Goal: Obtain resource: Obtain resource

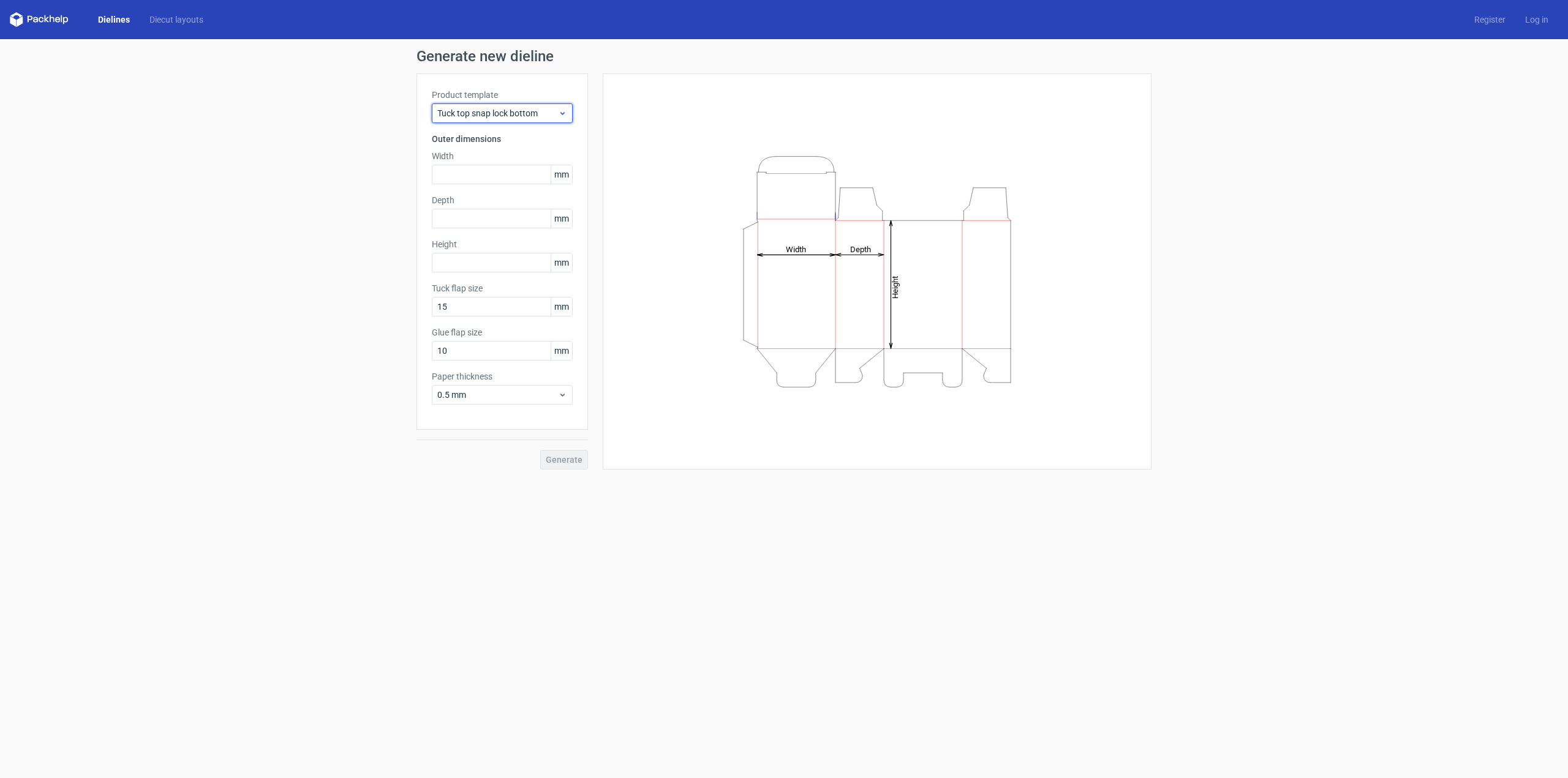
click at [537, 106] on div "Tuck top snap lock bottom" at bounding box center [502, 114] width 141 height 20
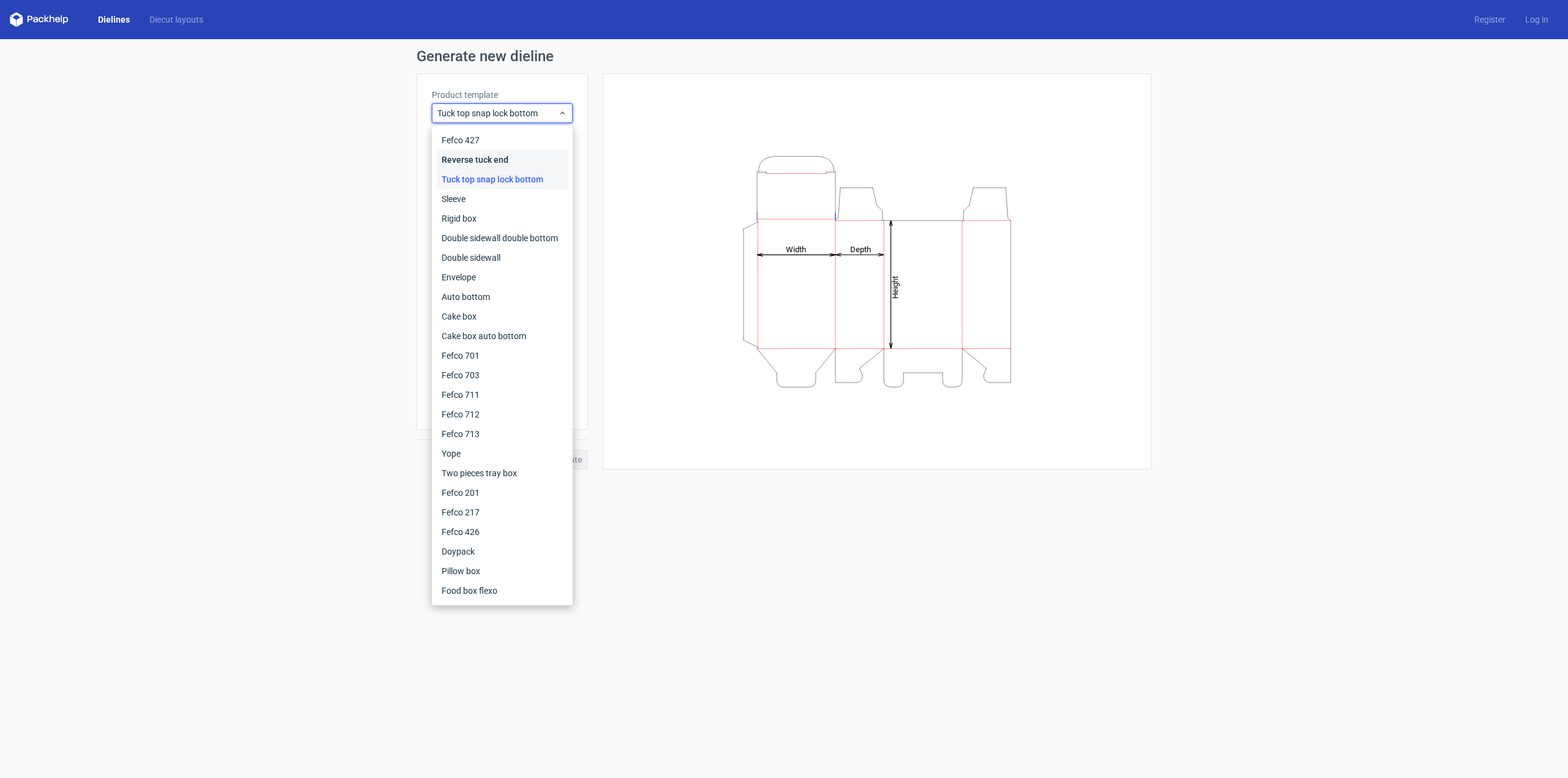
click at [478, 159] on div "Reverse tuck end" at bounding box center [502, 160] width 131 height 20
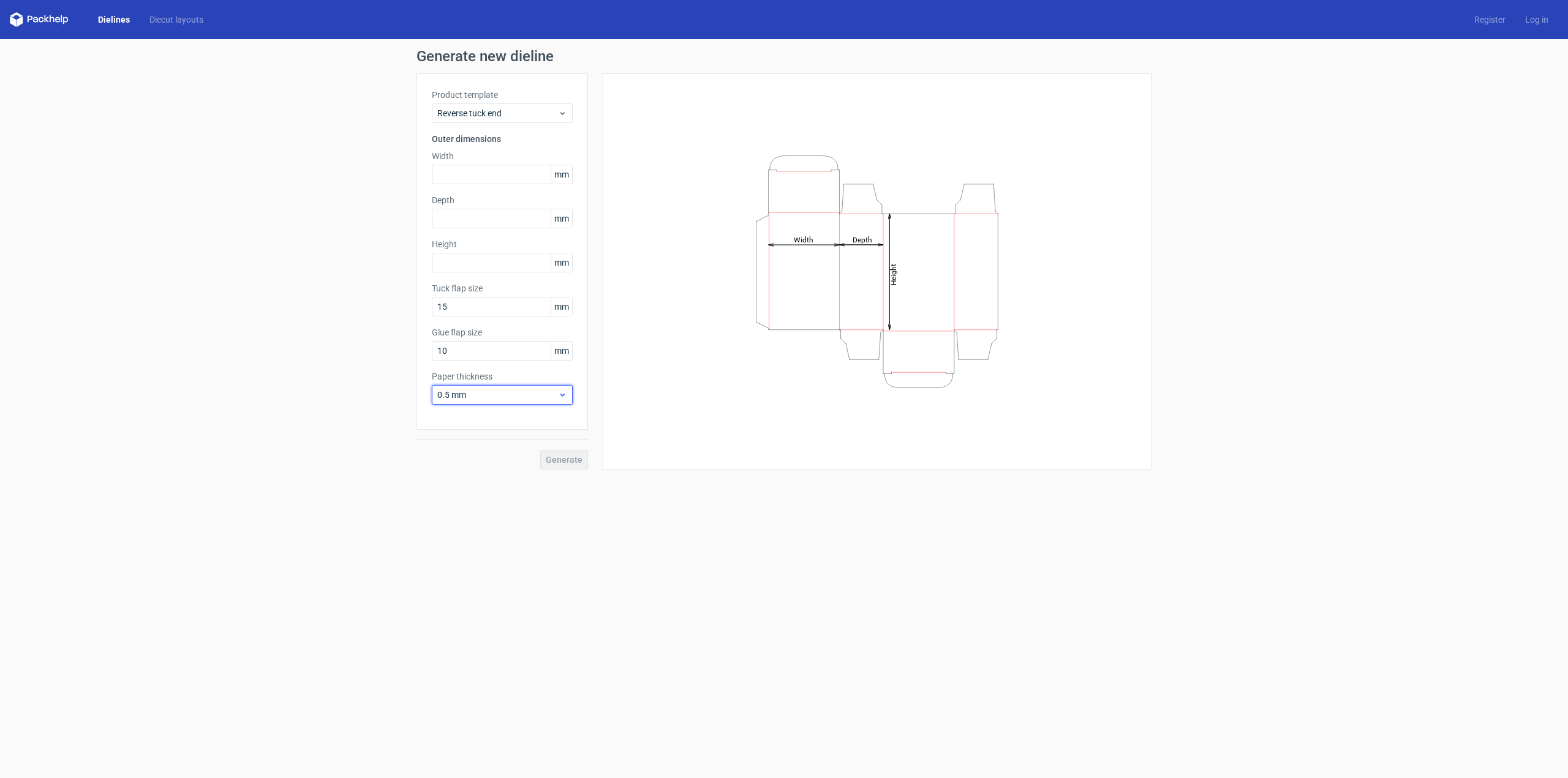
click at [564, 394] on icon at bounding box center [562, 395] width 9 height 10
click at [564, 394] on use at bounding box center [562, 395] width 4 height 3
click at [485, 174] on input "text" at bounding box center [502, 174] width 141 height 20
drag, startPoint x: 485, startPoint y: 174, endPoint x: 354, endPoint y: 186, distance: 131.5
click at [354, 186] on div "Generate new dieline Product template Reverse tuck end Outer dimensions Width 1…" at bounding box center [784, 259] width 1568 height 440
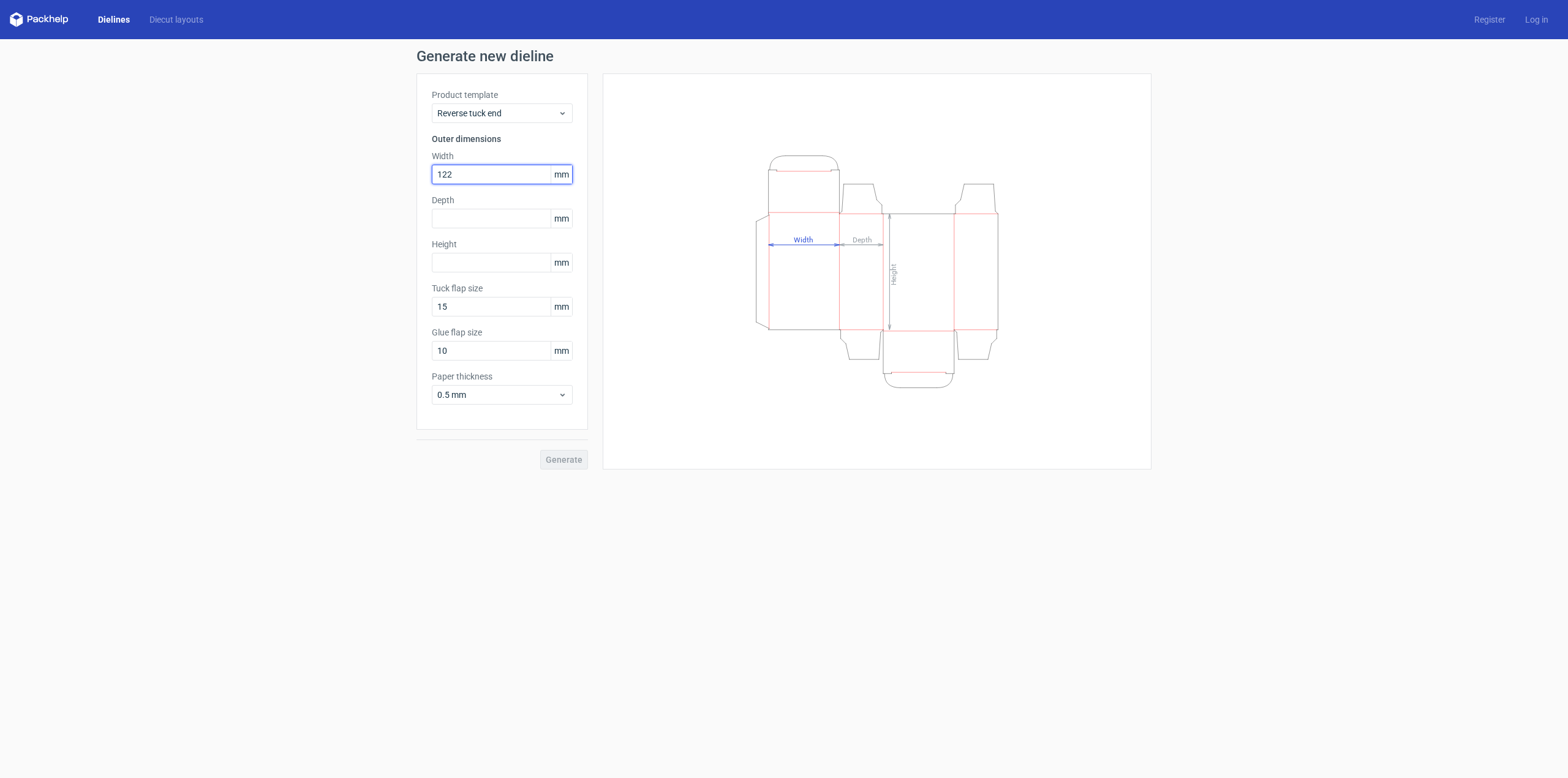
type input "122"
click at [482, 215] on input "text" at bounding box center [502, 219] width 141 height 20
type input "69"
click at [495, 263] on input "text" at bounding box center [502, 263] width 141 height 20
type input "81"
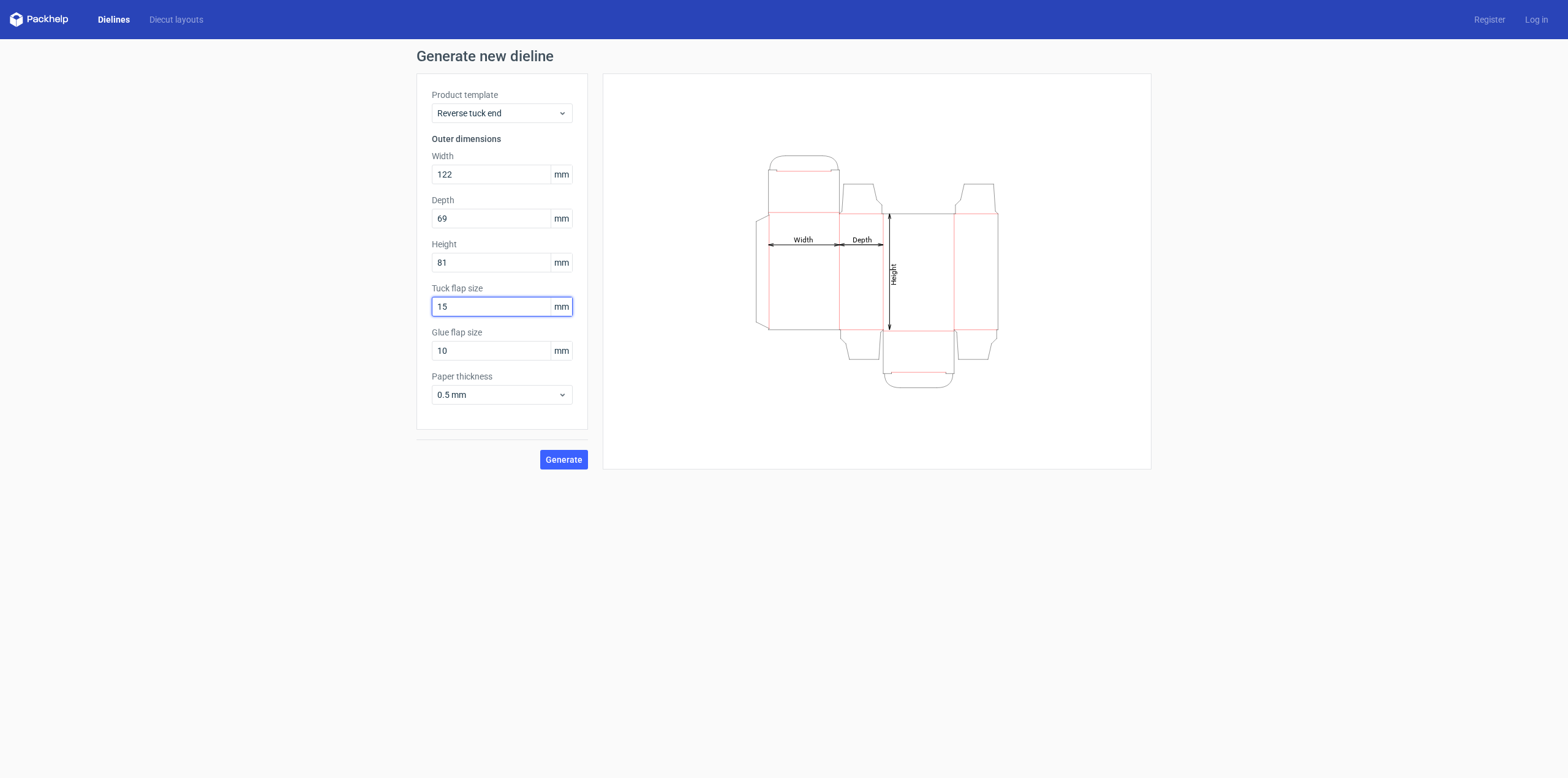
click at [527, 310] on input "15" at bounding box center [502, 307] width 141 height 20
click at [511, 356] on input "10" at bounding box center [502, 351] width 141 height 20
drag, startPoint x: 511, startPoint y: 356, endPoint x: 435, endPoint y: 354, distance: 76.0
click at [435, 354] on input "10" at bounding box center [502, 351] width 141 height 20
type input "15"
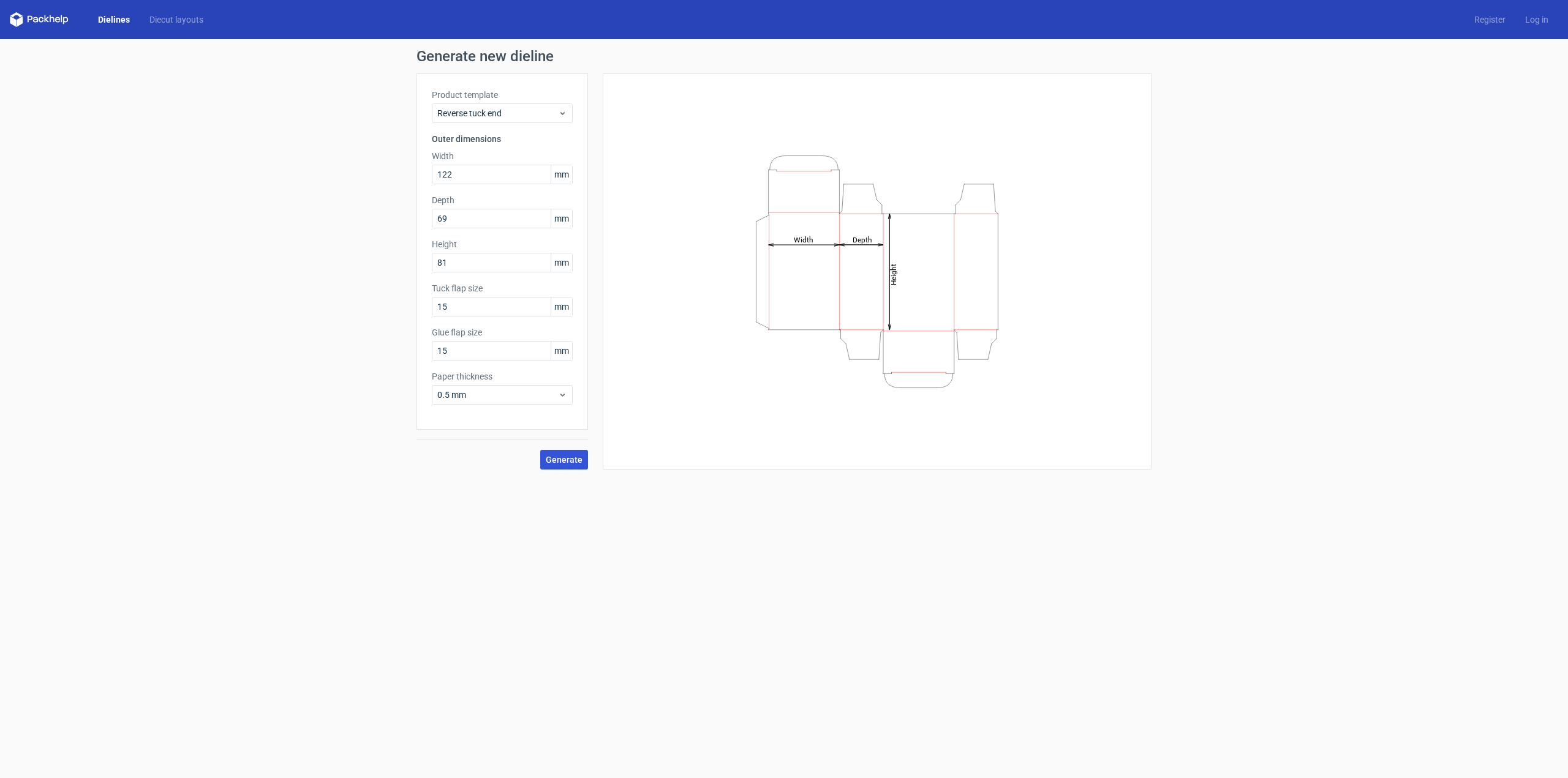
click at [568, 456] on span "Generate" at bounding box center [564, 460] width 37 height 8
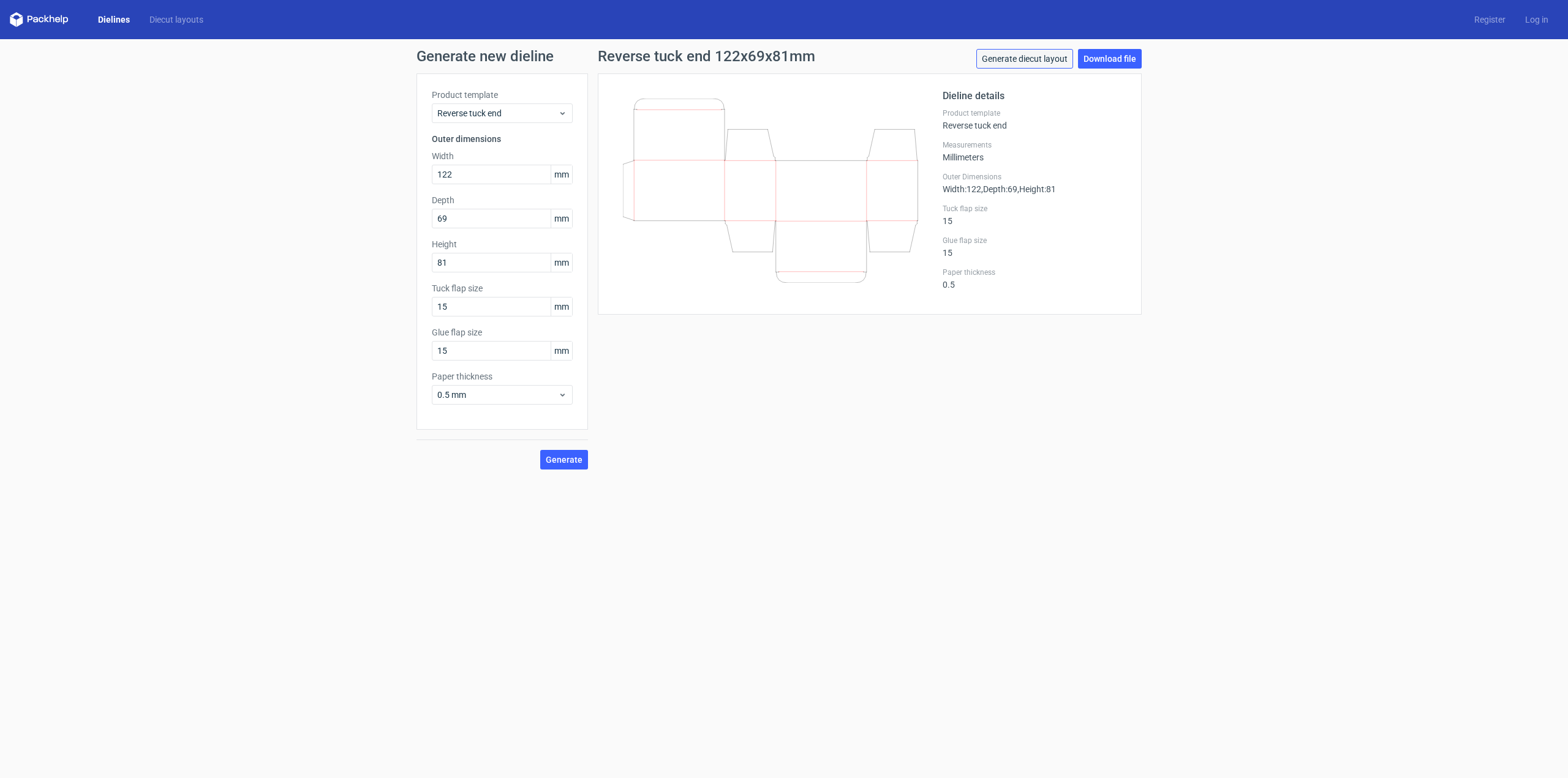
click at [1051, 57] on link "Generate diecut layout" at bounding box center [1025, 59] width 97 height 20
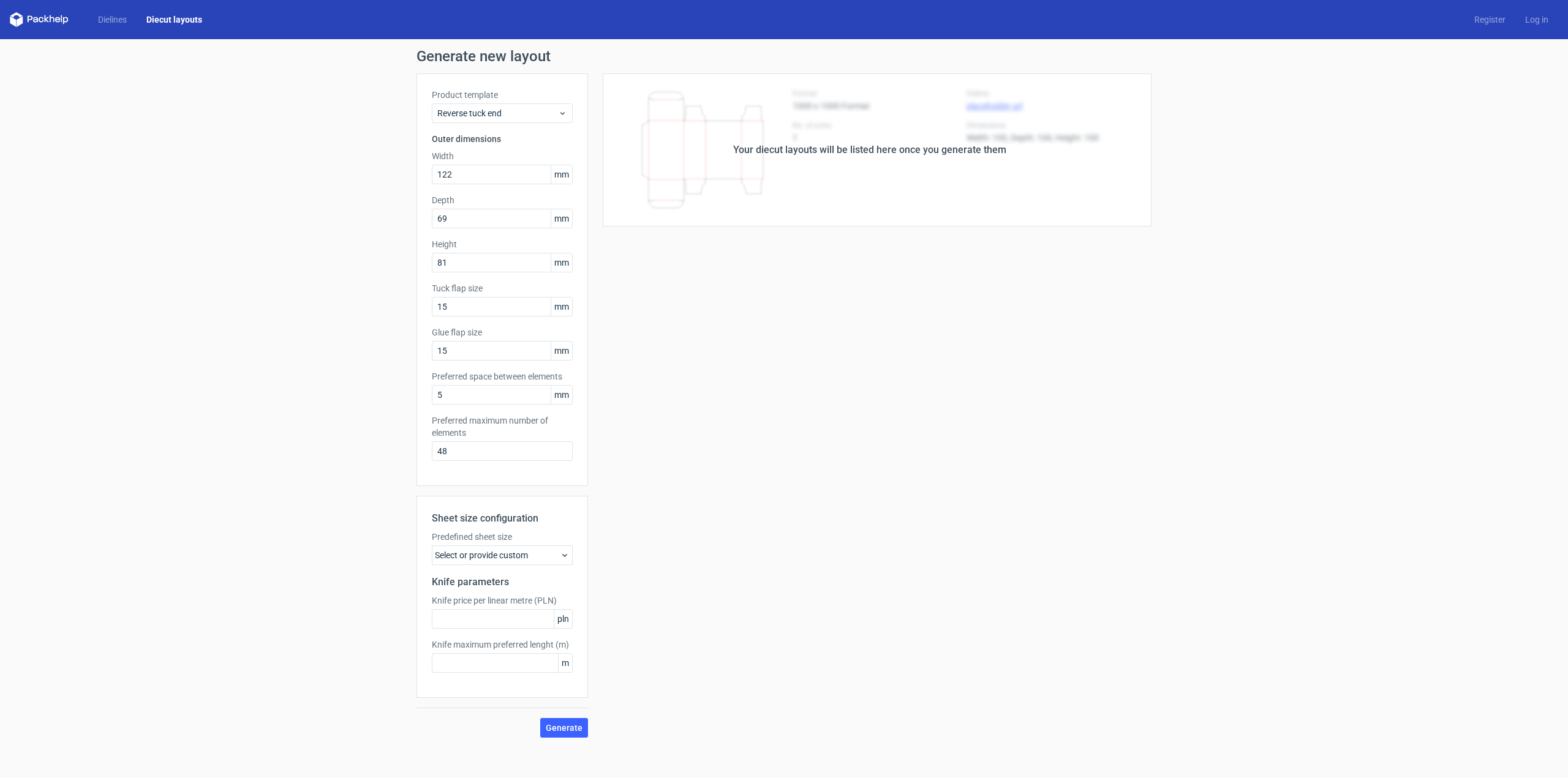
click at [568, 561] on div "Select or provide custom" at bounding box center [502, 555] width 141 height 20
click at [568, 556] on icon at bounding box center [565, 555] width 10 height 10
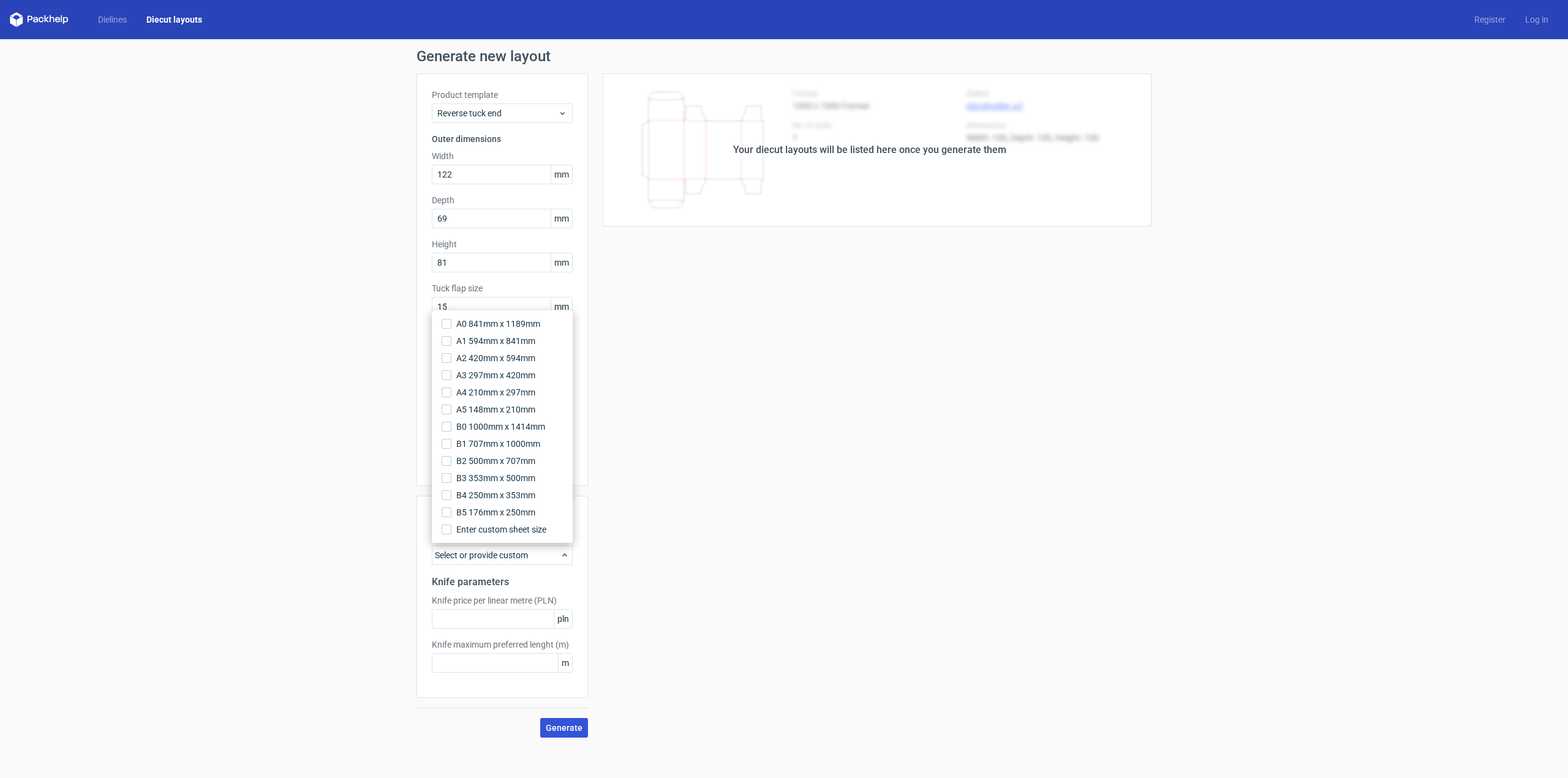
click at [556, 728] on span "Generate" at bounding box center [564, 728] width 37 height 8
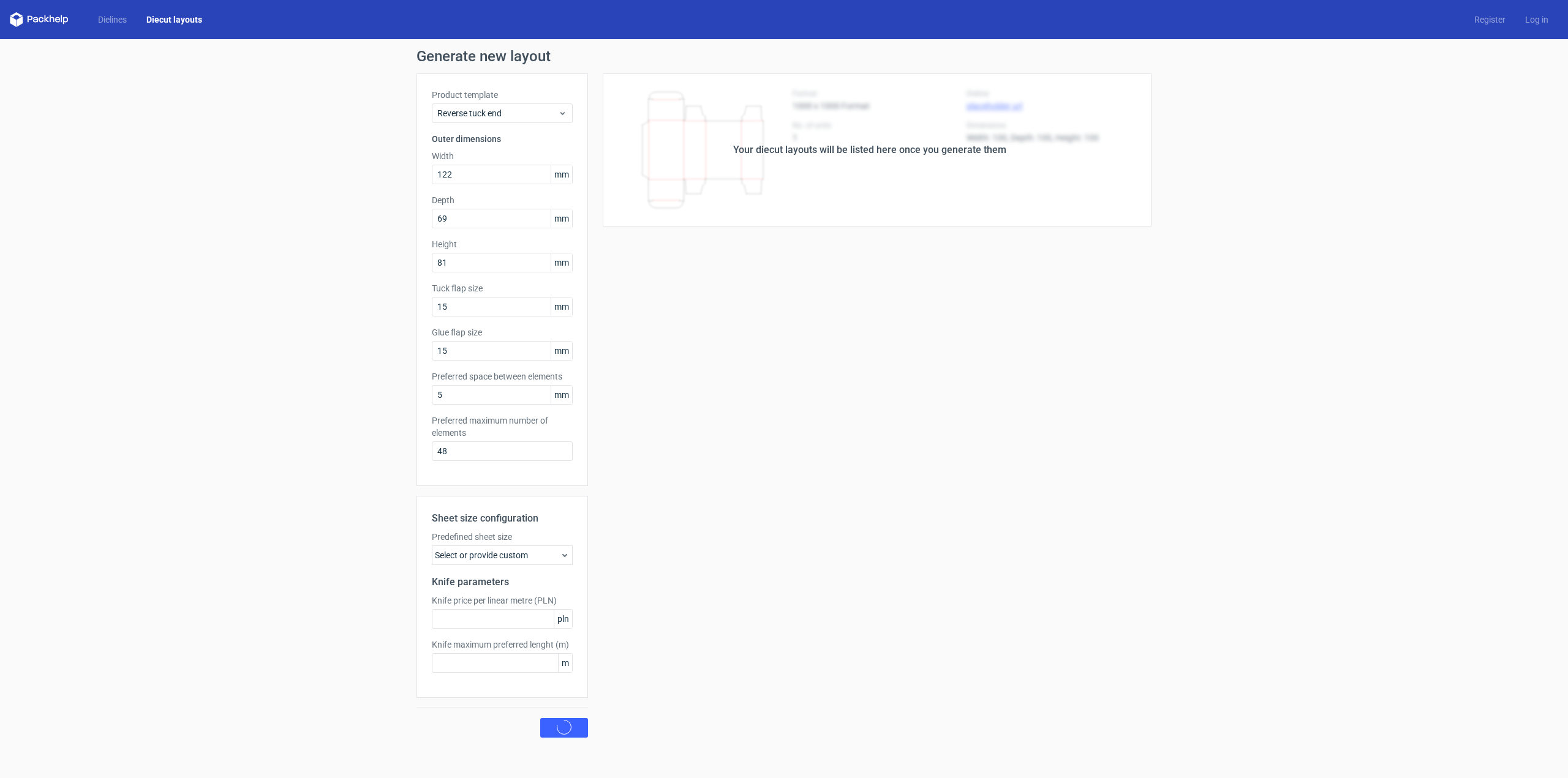
click at [880, 157] on div "Your diecut layouts will be listed here once you generate them" at bounding box center [870, 150] width 273 height 15
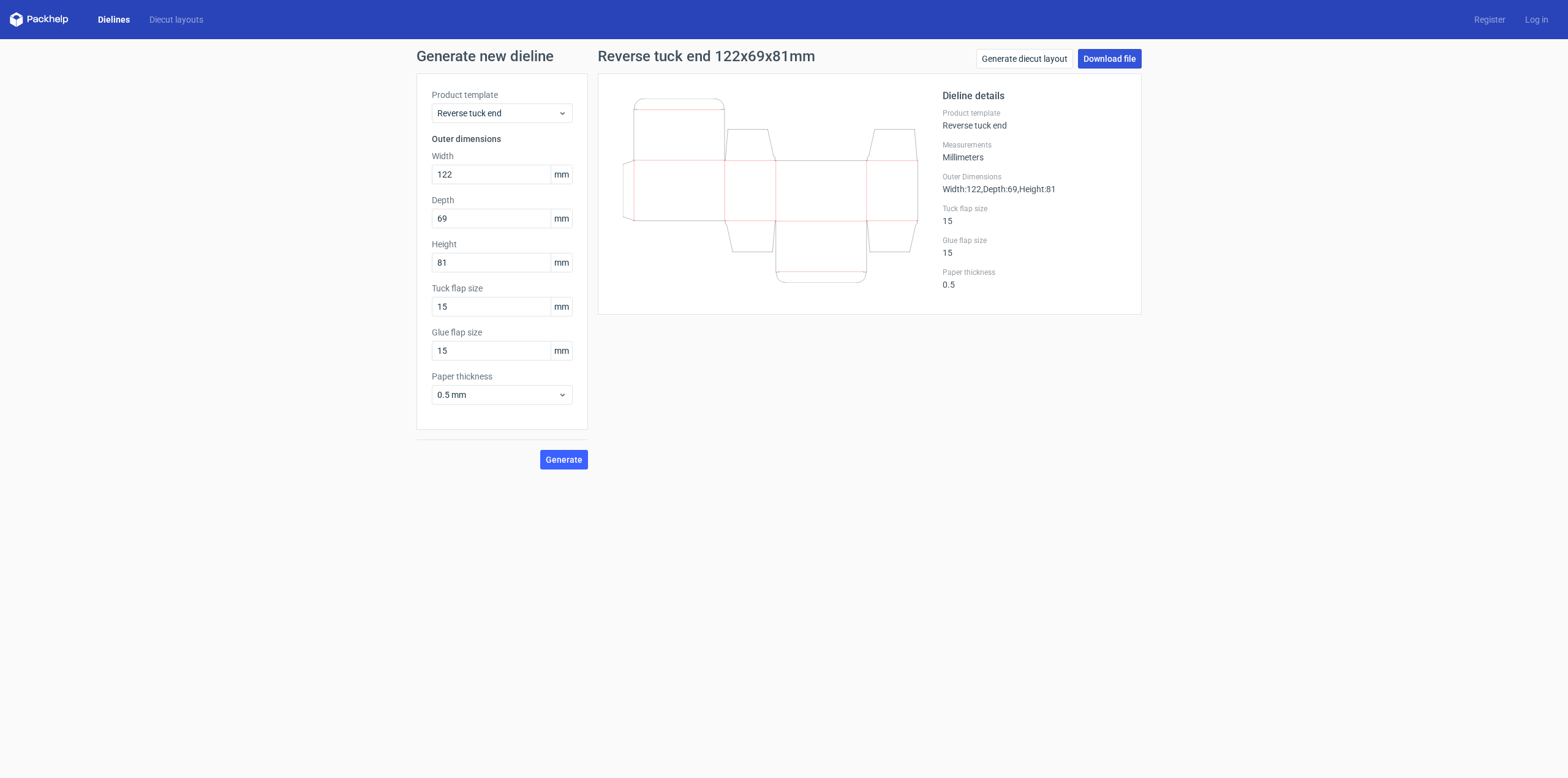
click at [1112, 52] on link "Download file" at bounding box center [1110, 59] width 64 height 20
